Goal: Find contact information: Find contact information

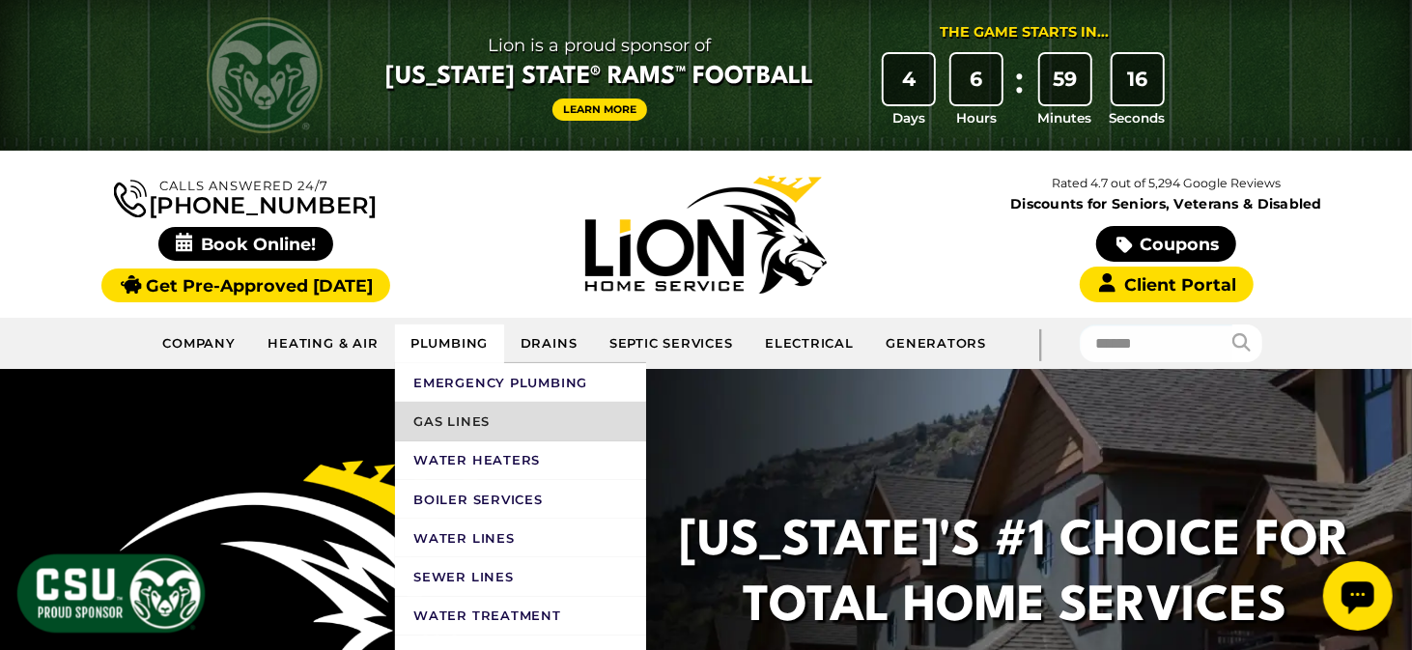
click at [460, 432] on link "Gas Lines" at bounding box center [520, 421] width 251 height 39
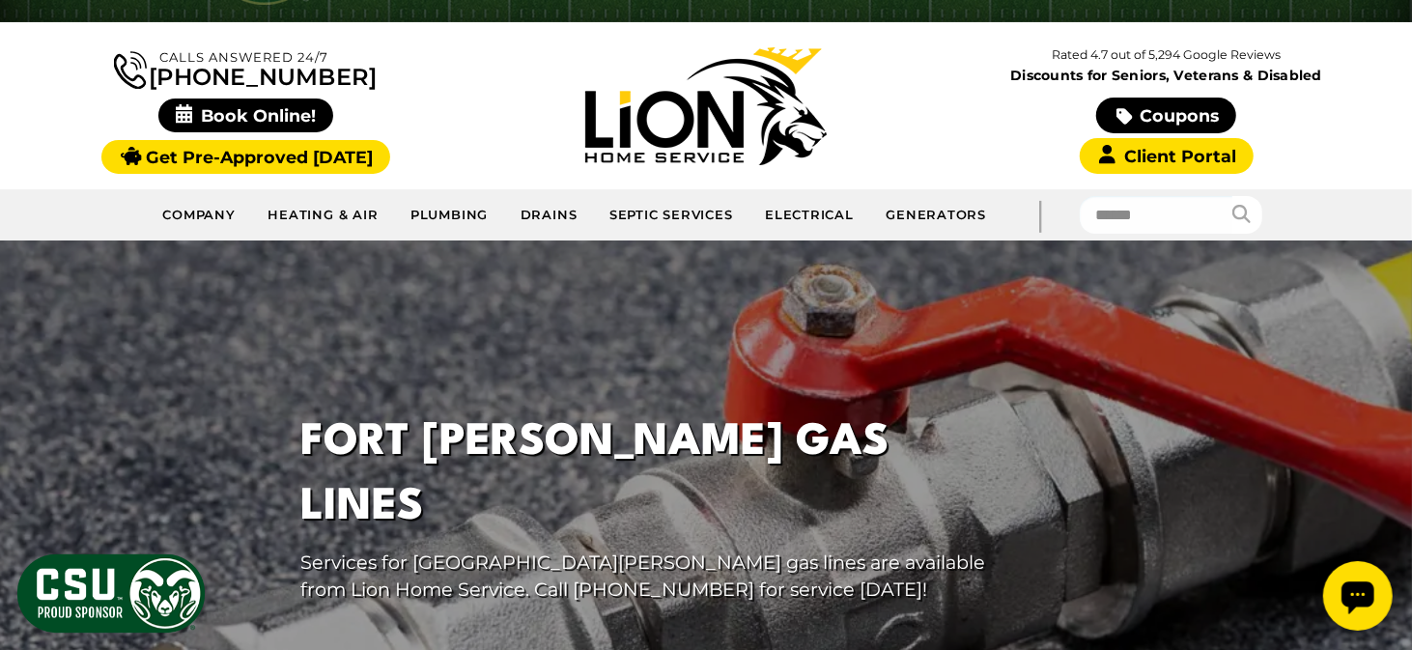
scroll to position [483, 0]
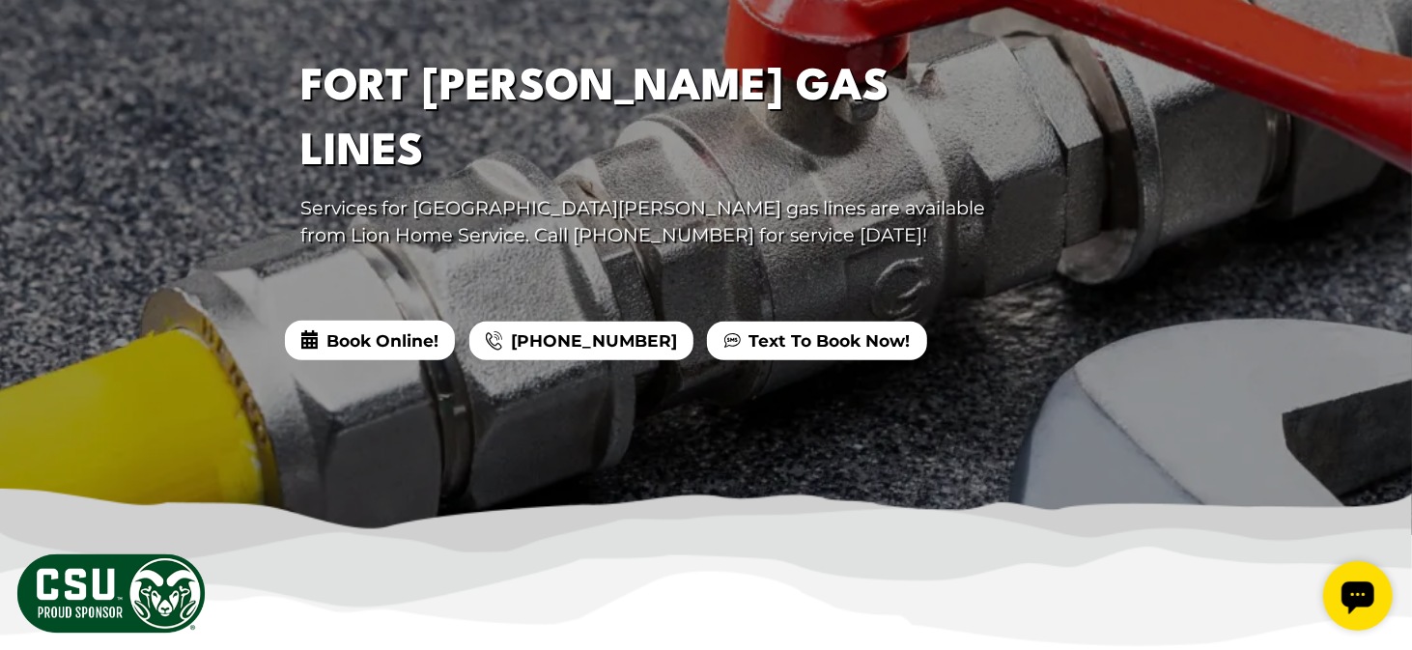
click at [556, 322] on link "[PHONE_NUMBER]" at bounding box center [581, 341] width 224 height 39
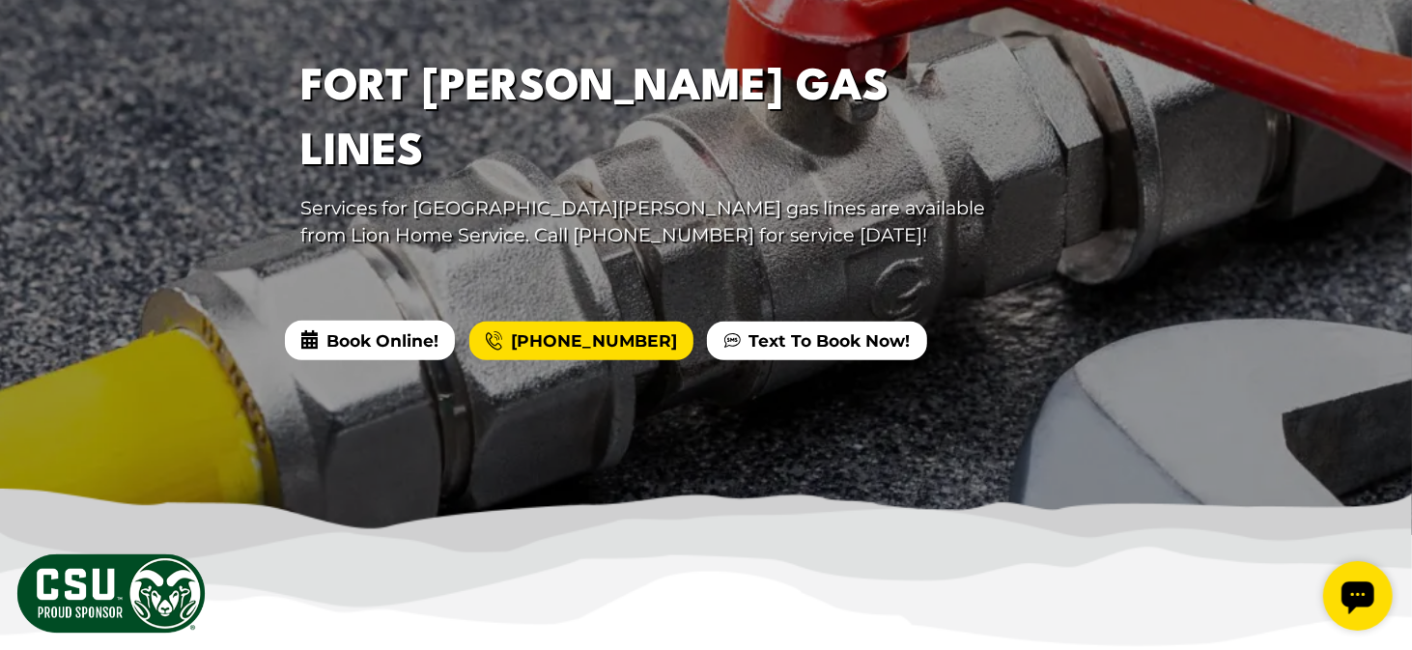
click at [1078, 240] on div at bounding box center [706, 210] width 1412 height 649
click at [1126, 144] on div at bounding box center [706, 210] width 1412 height 649
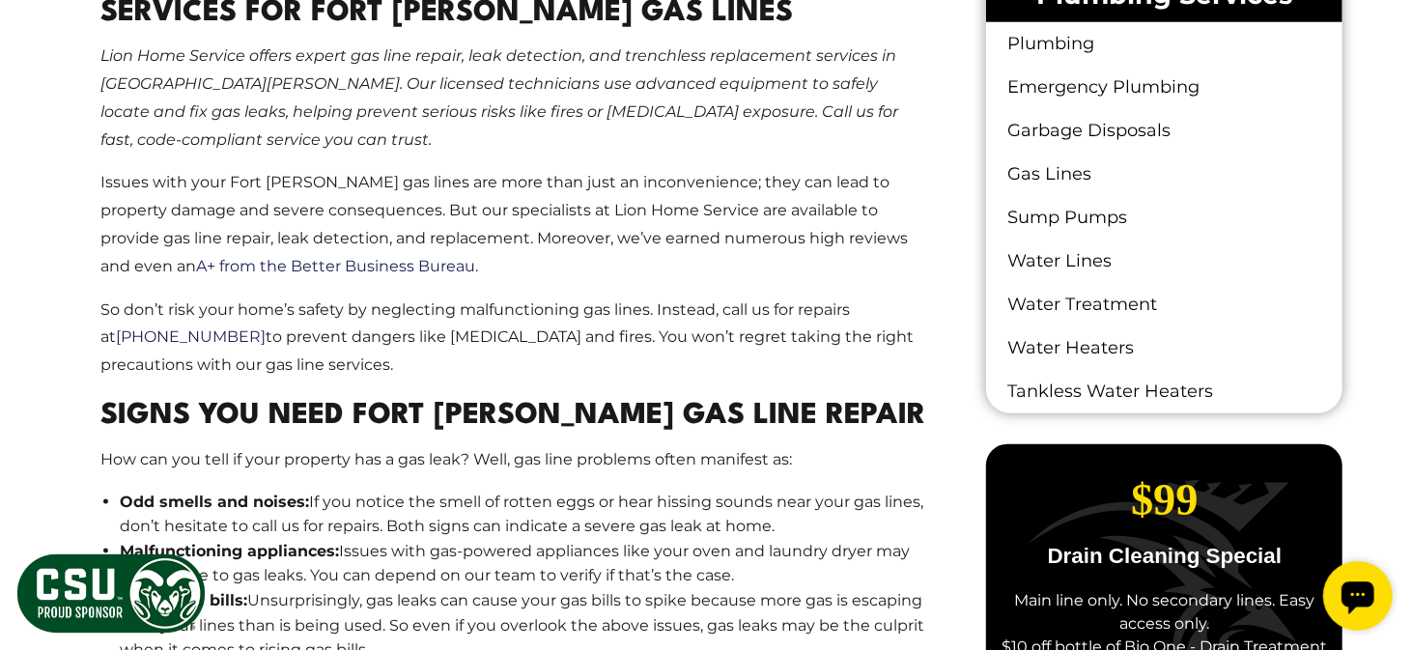
scroll to position [1449, 0]
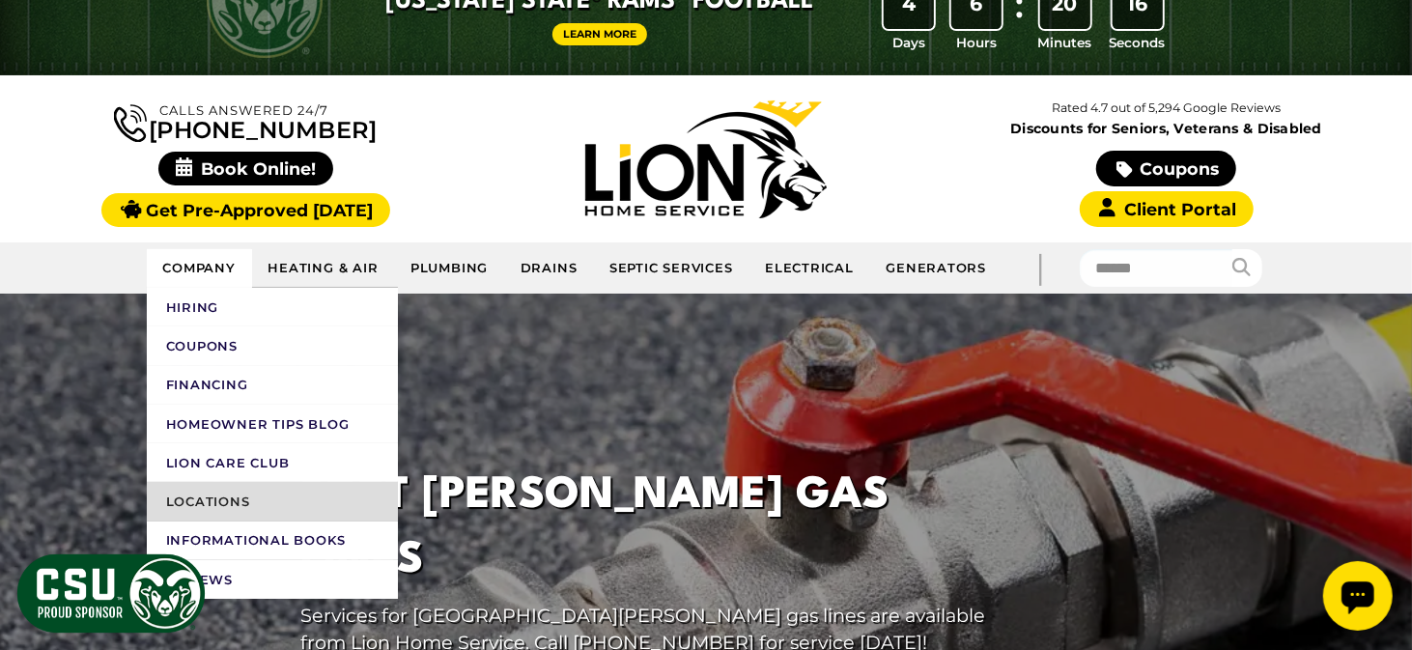
scroll to position [193, 0]
